Goal: Task Accomplishment & Management: Manage account settings

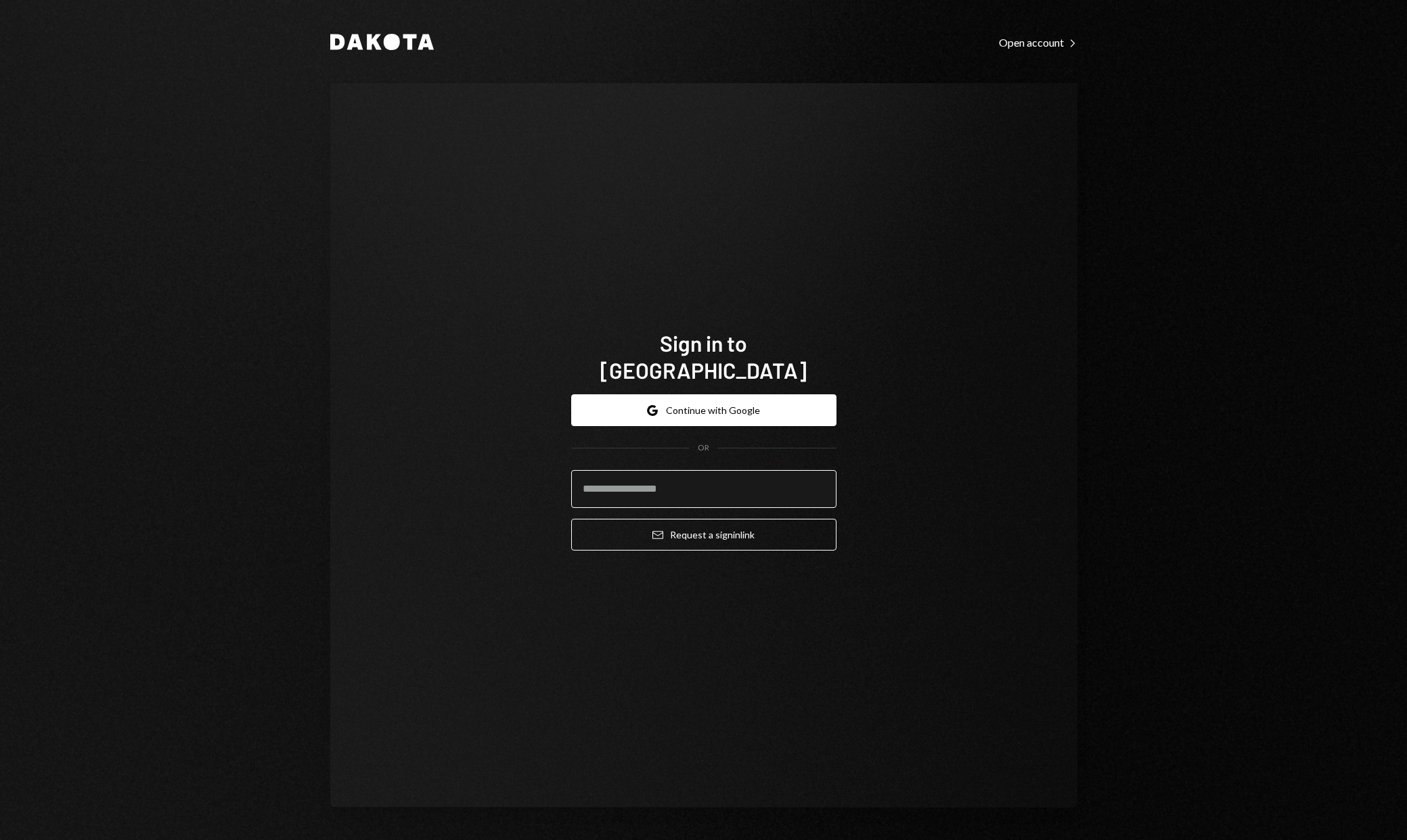
click at [754, 481] on input "email" at bounding box center [704, 489] width 266 height 38
click at [996, 384] on div "Sign in to [GEOGRAPHIC_DATA] Google Continue with Google OR Email Request a sig…" at bounding box center [704, 446] width 747 height 725
